Goal: Task Accomplishment & Management: Complete application form

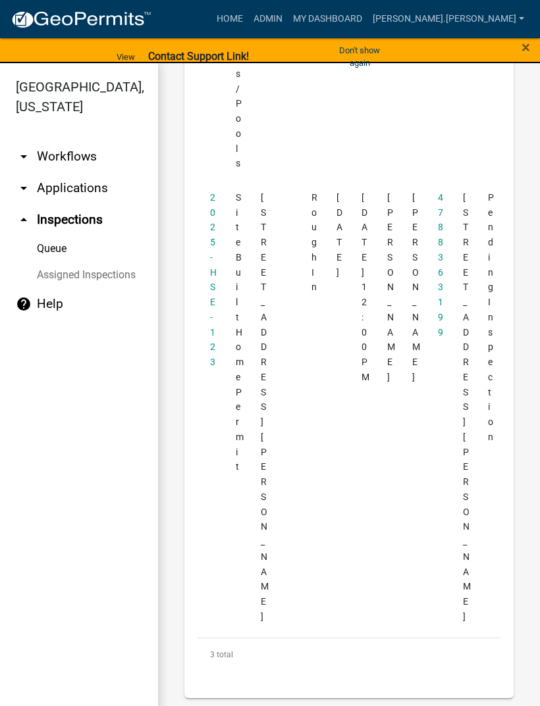
scroll to position [1149, 0]
click at [212, 368] on link "2025-HSE-123" at bounding box center [213, 280] width 7 height 175
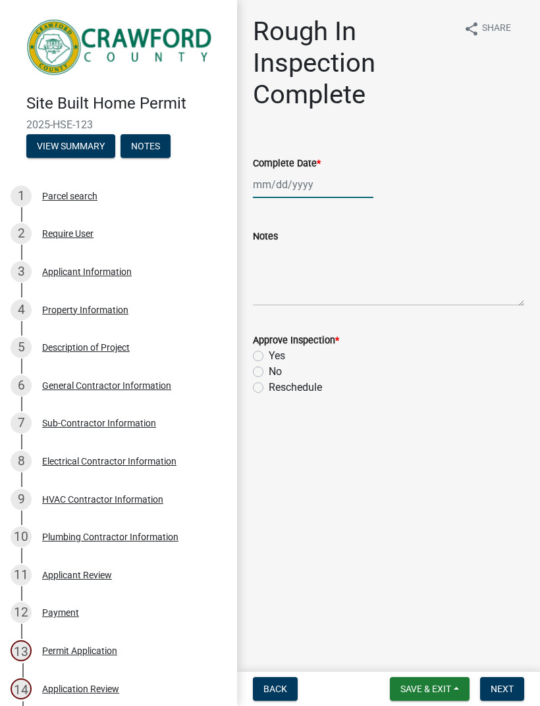
click at [292, 188] on div at bounding box center [313, 184] width 120 height 27
select select "9"
select select "2025"
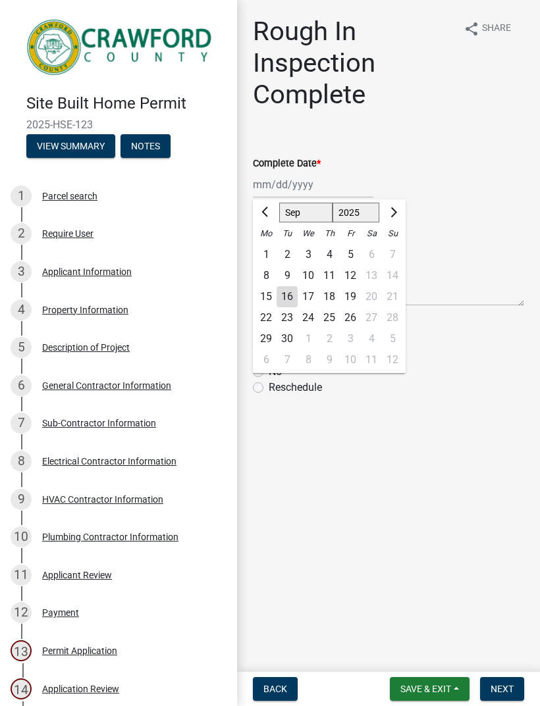
click at [290, 295] on div "16" at bounding box center [287, 296] width 21 height 21
type input "[DATE]"
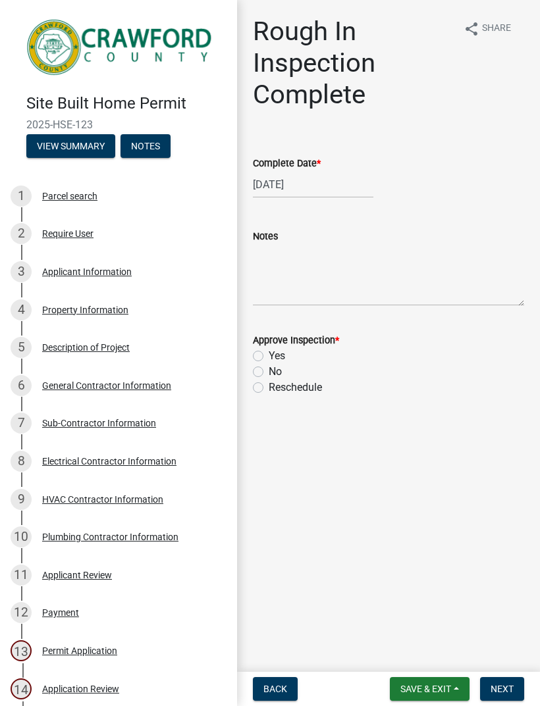
click at [269, 356] on label "Yes" at bounding box center [277, 356] width 16 height 16
click at [269, 356] on input "Yes" at bounding box center [273, 352] width 9 height 9
radio input "true"
click at [510, 687] on span "Next" at bounding box center [501, 689] width 23 height 11
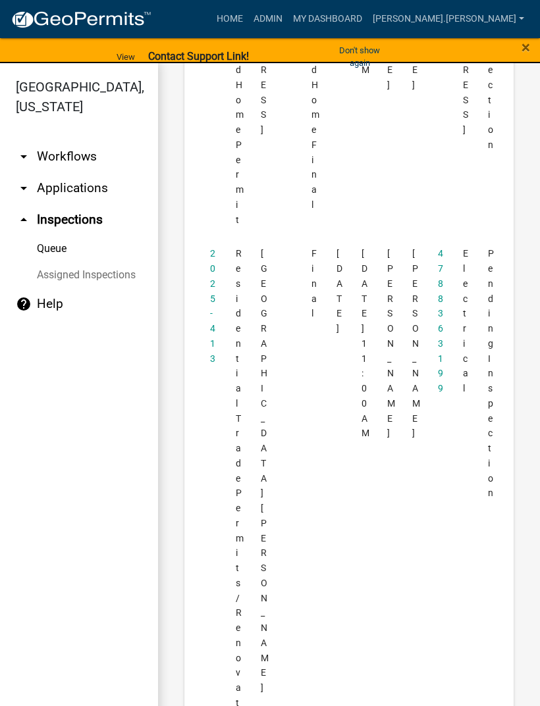
scroll to position [465, 0]
